Goal: Task Accomplishment & Management: Use online tool/utility

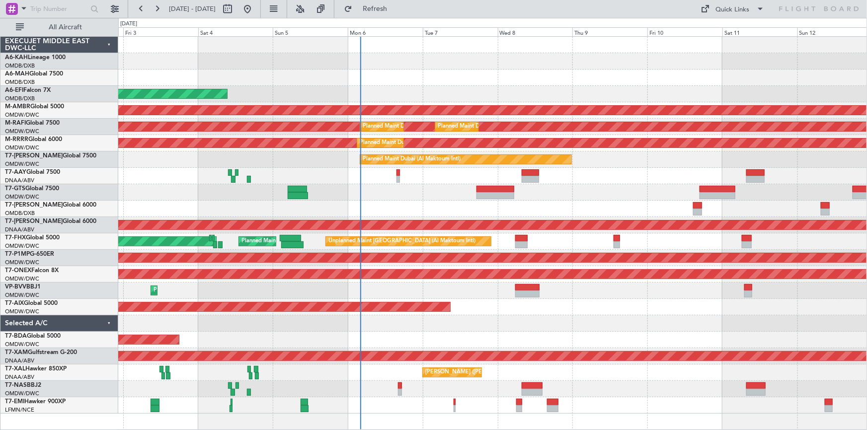
click at [350, 194] on div "Planned Maint Dubai (Al Maktoum Intl)" at bounding box center [492, 192] width 749 height 16
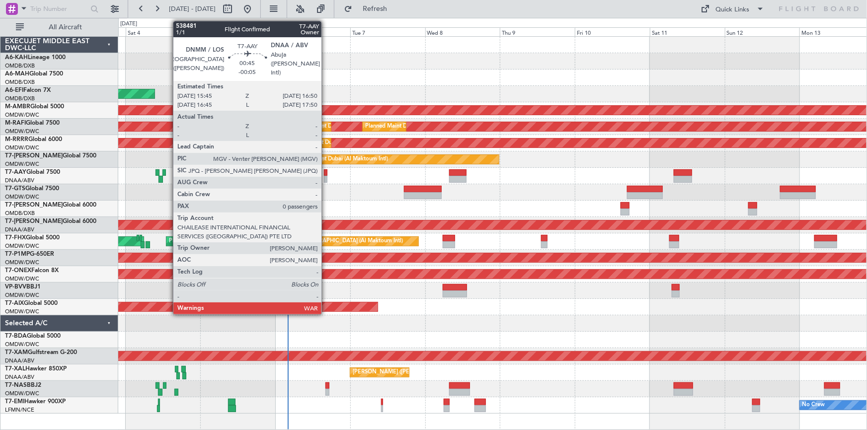
click at [326, 171] on div at bounding box center [325, 172] width 3 height 7
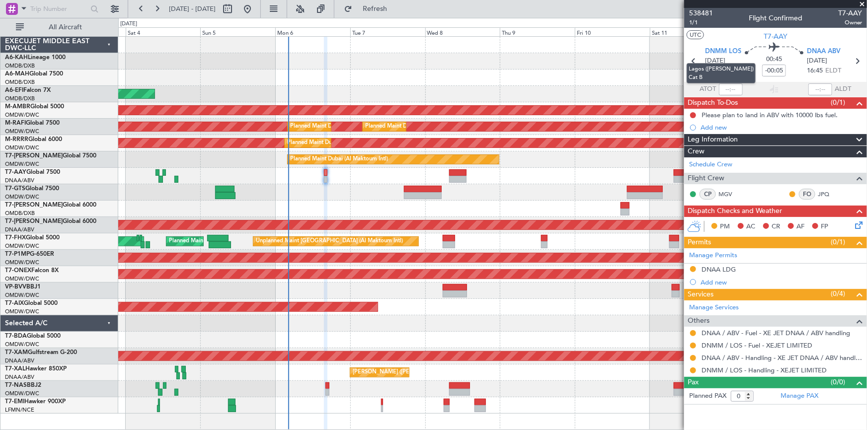
click at [695, 61] on mat-tooltip-component "Lagos ([PERSON_NAME]) Cat B" at bounding box center [720, 73] width 83 height 34
click at [693, 61] on mat-tooltip-component "Lagos ([PERSON_NAME]) Cat B" at bounding box center [720, 73] width 83 height 34
click at [694, 58] on icon at bounding box center [693, 61] width 13 height 13
type input "15:58"
type input "17:00"
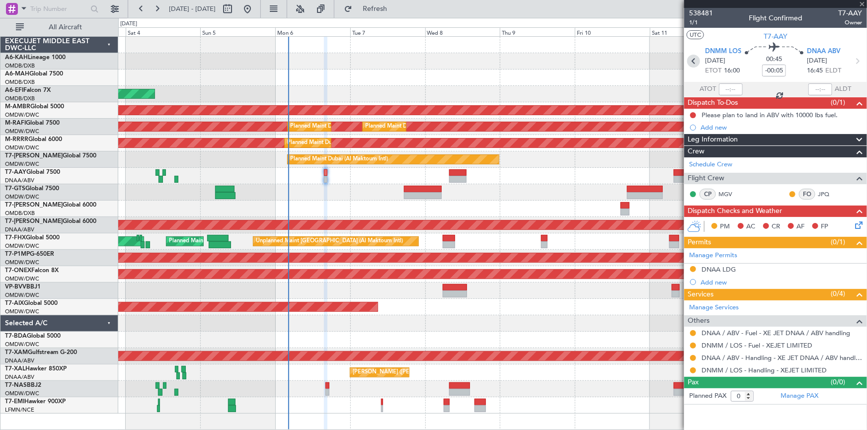
type input "13"
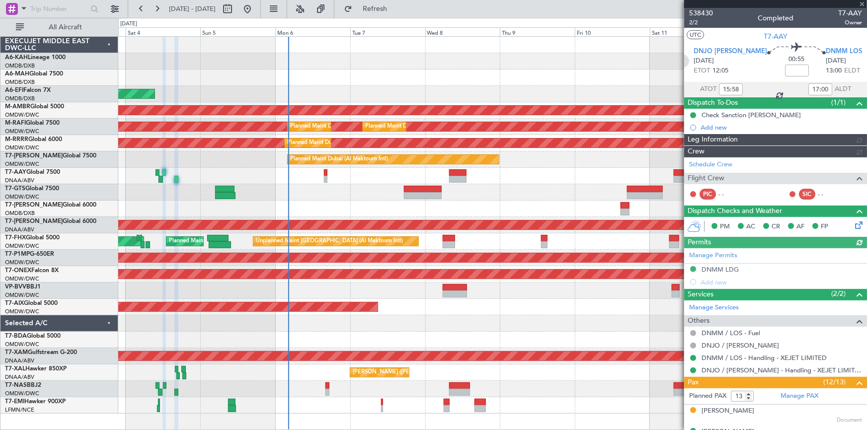
type input "[PERSON_NAME] (ANI)"
type input "7453"
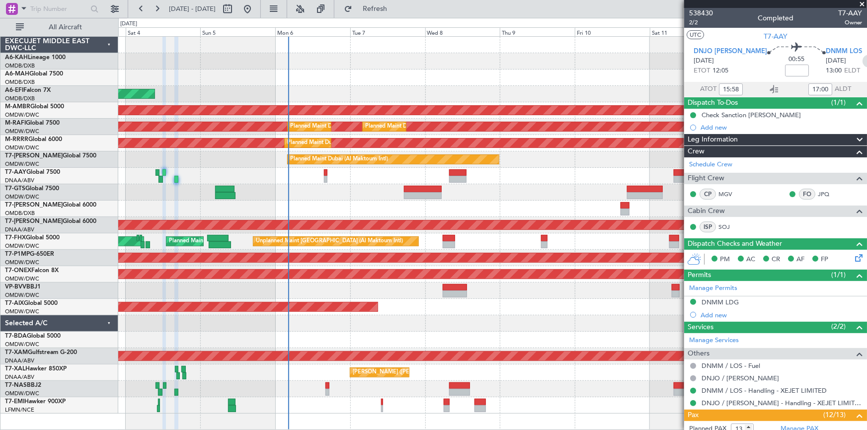
click at [862, 56] on icon at bounding box center [868, 61] width 13 height 13
type input "-00:05"
type input "0"
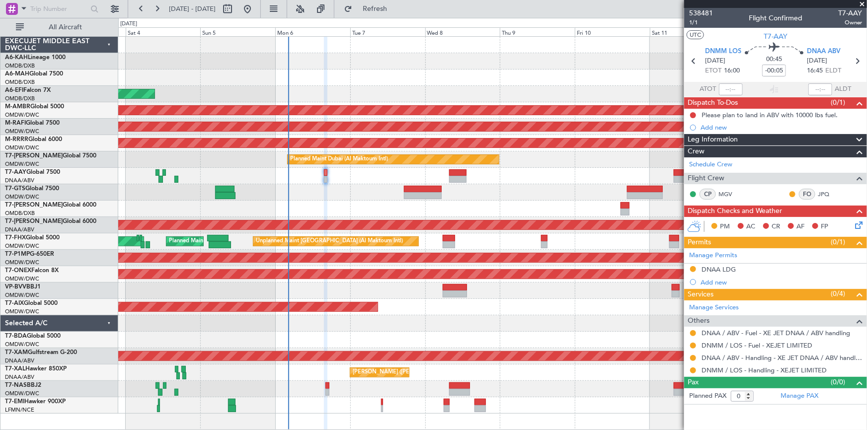
click at [860, 3] on span at bounding box center [862, 4] width 10 height 9
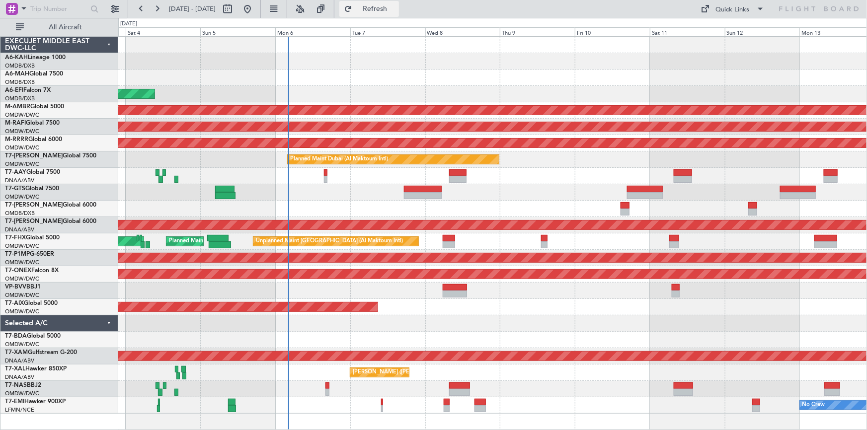
click at [379, 7] on button "Refresh" at bounding box center [369, 9] width 60 height 16
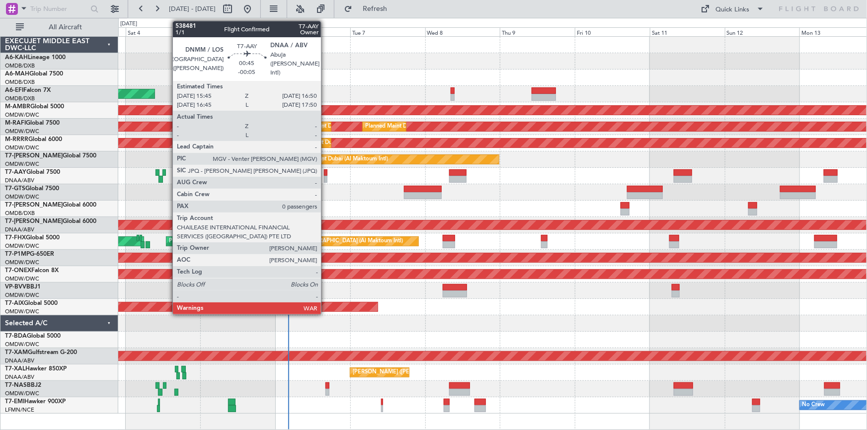
click at [325, 169] on div at bounding box center [325, 172] width 3 height 7
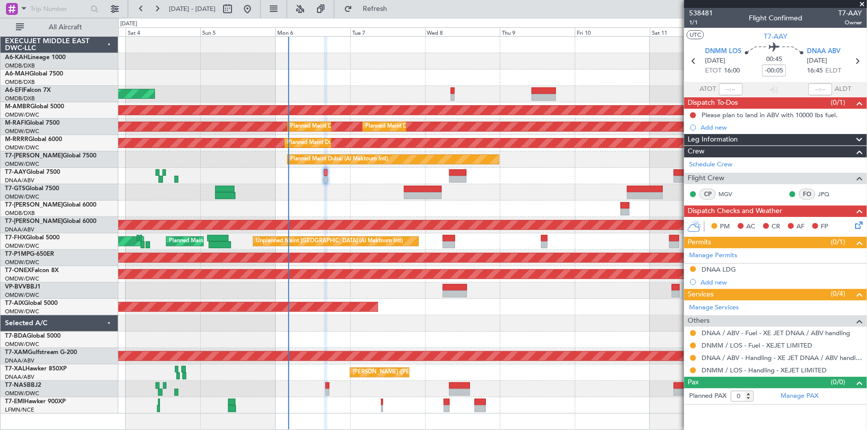
click at [860, 3] on span at bounding box center [862, 4] width 10 height 9
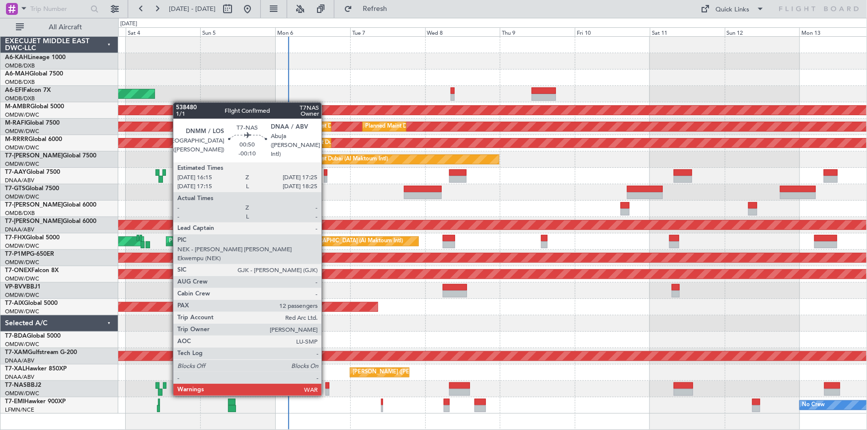
click at [326, 385] on div at bounding box center [327, 385] width 4 height 7
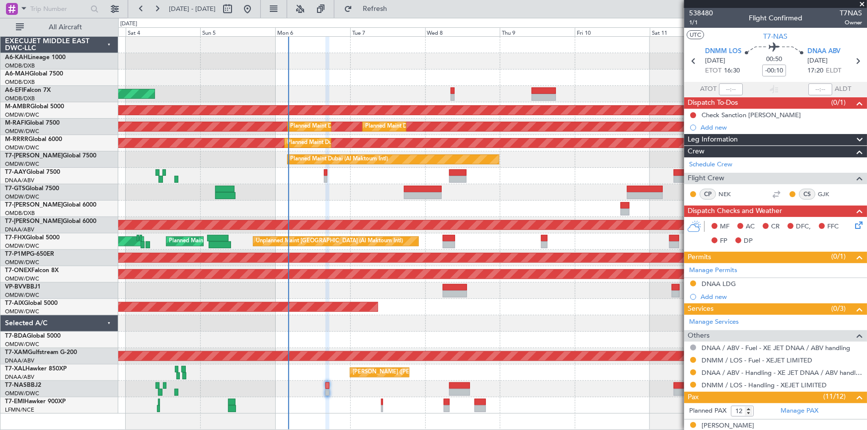
click at [862, 3] on span at bounding box center [862, 4] width 10 height 9
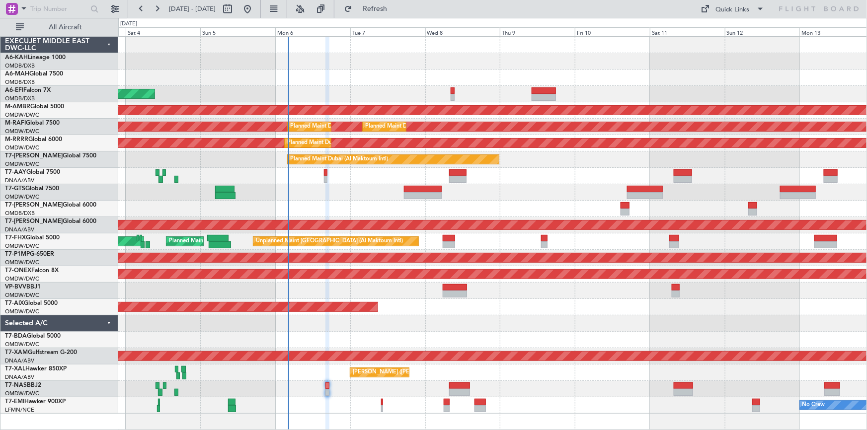
type input "0"
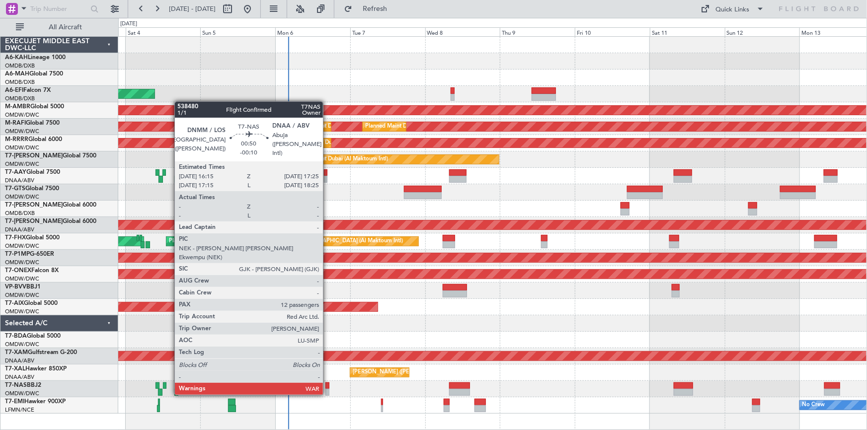
click at [327, 384] on div at bounding box center [327, 385] width 4 height 7
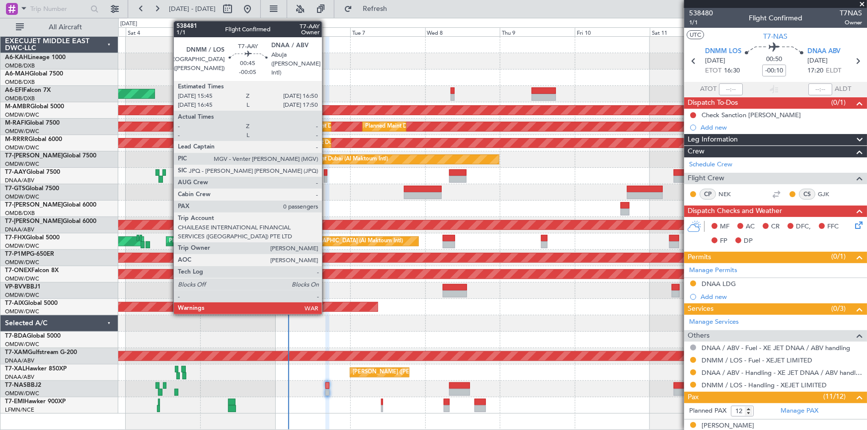
click at [326, 172] on div at bounding box center [325, 172] width 3 height 7
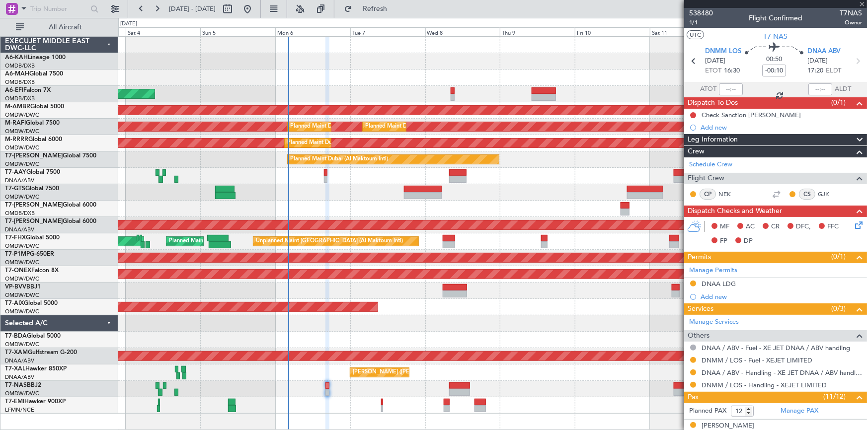
type input "-00:05"
type input "0"
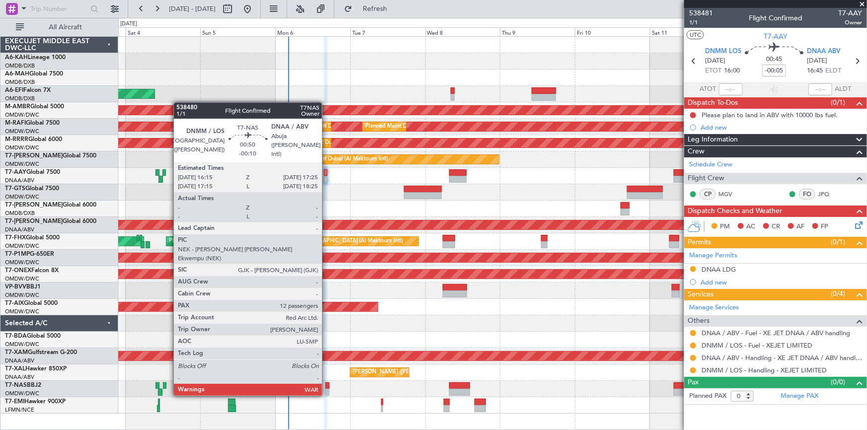
click at [326, 385] on div at bounding box center [327, 385] width 4 height 7
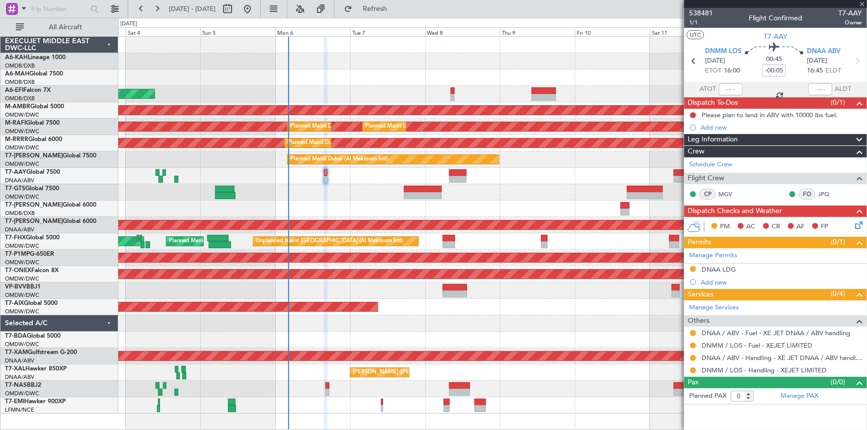
type input "-00:10"
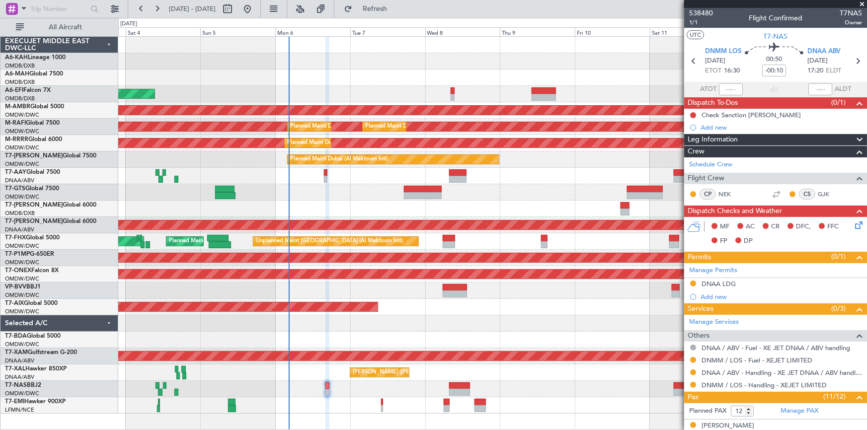
click at [860, 2] on span at bounding box center [862, 4] width 10 height 9
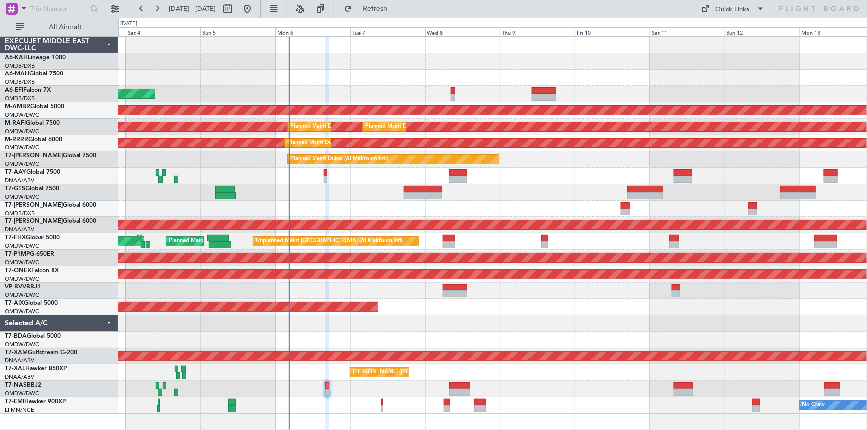
type input "0"
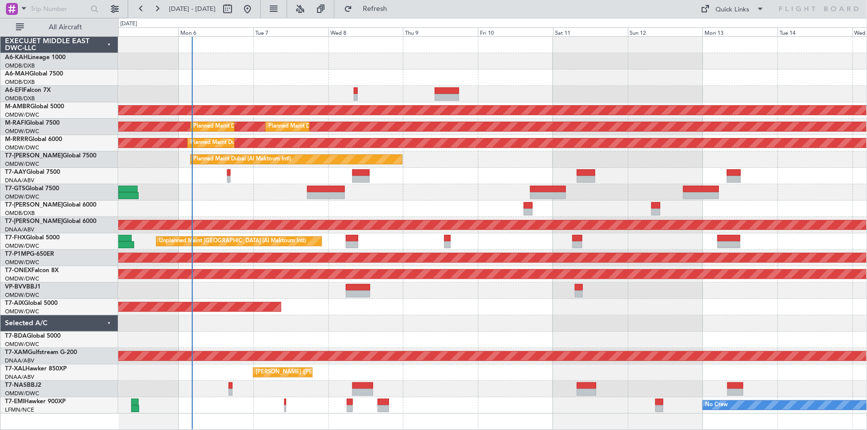
click at [512, 173] on div "AOG Maint [GEOGRAPHIC_DATA] (Dubai Intl) Planned Maint [GEOGRAPHIC_DATA] (Selet…" at bounding box center [492, 225] width 749 height 377
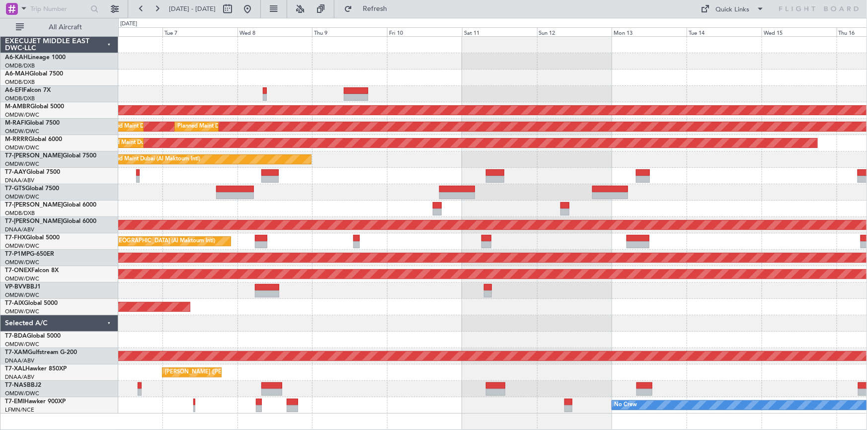
click at [547, 213] on div "AOG Maint [GEOGRAPHIC_DATA] (Dubai Intl) Planned Maint [GEOGRAPHIC_DATA] (Selet…" at bounding box center [492, 225] width 749 height 377
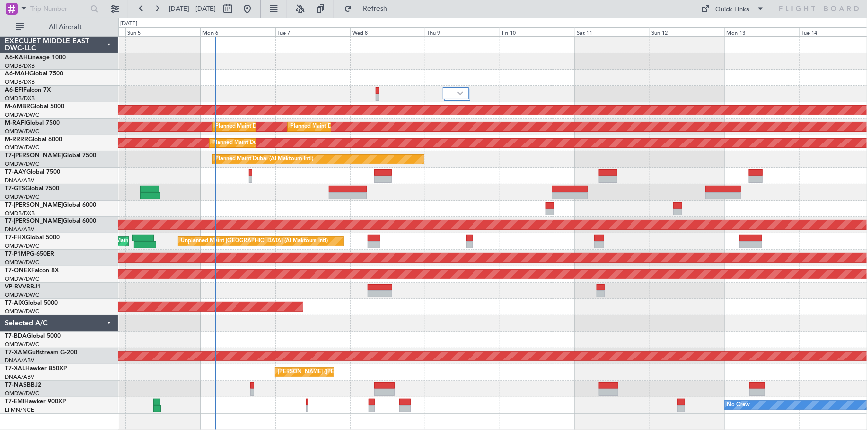
click at [261, 293] on div "Planned Maint Dubai (Al Maktoum Intl)" at bounding box center [492, 291] width 749 height 16
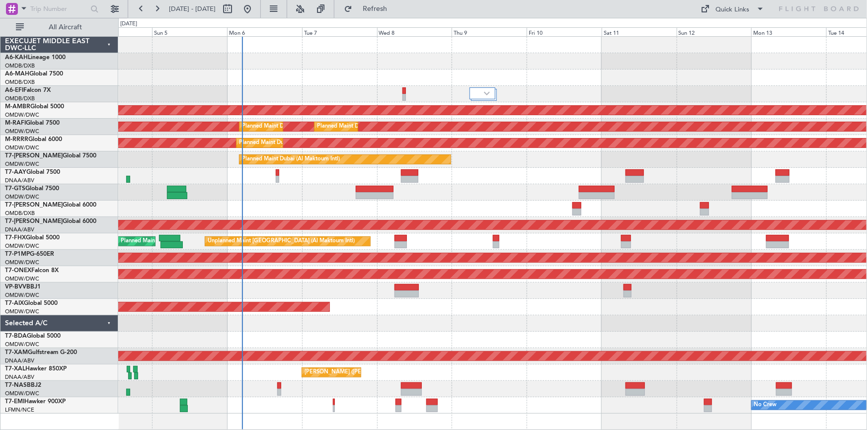
click at [284, 202] on div at bounding box center [492, 209] width 749 height 16
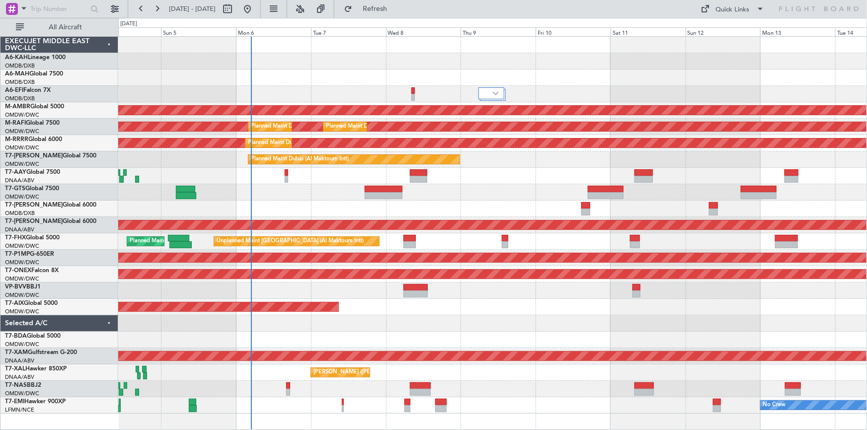
click at [321, 187] on div at bounding box center [492, 192] width 749 height 16
